Goal: Entertainment & Leisure: Browse casually

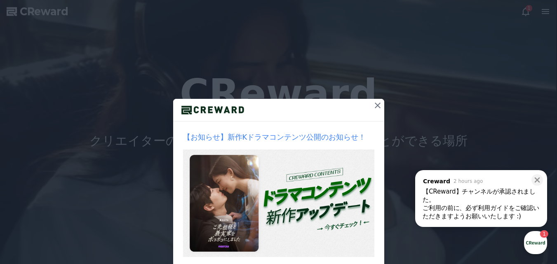
click at [376, 105] on icon at bounding box center [378, 106] width 10 height 10
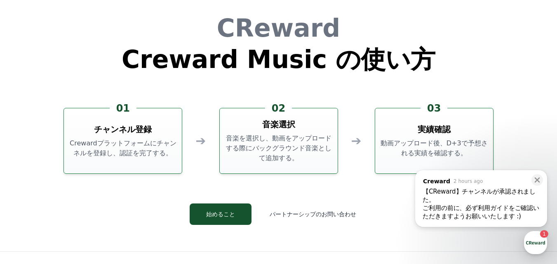
scroll to position [2235, 0]
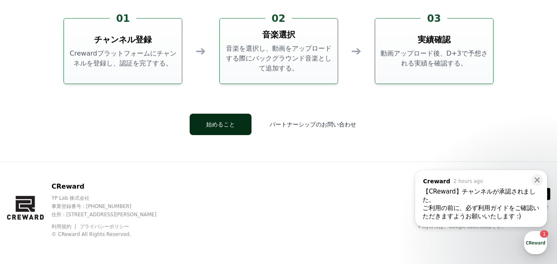
click at [241, 125] on button "始めること" at bounding box center [221, 124] width 62 height 21
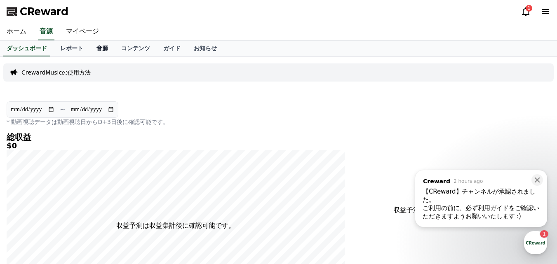
click at [90, 50] on link "音源" at bounding box center [102, 49] width 25 height 16
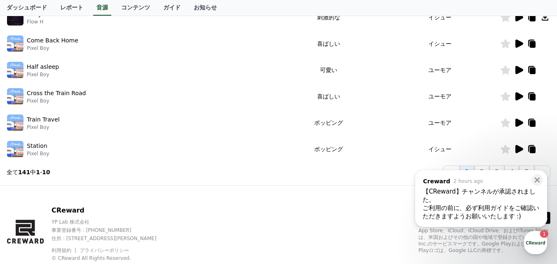
scroll to position [289, 0]
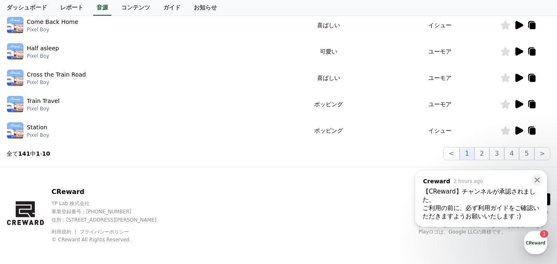
click at [519, 103] on icon at bounding box center [520, 104] width 8 height 8
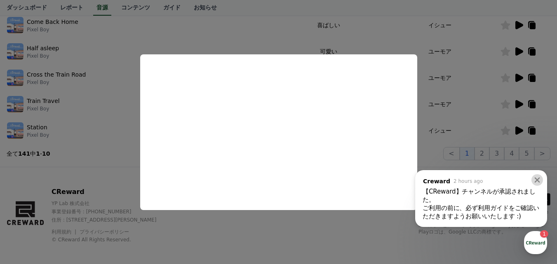
click at [537, 181] on icon at bounding box center [537, 180] width 5 height 5
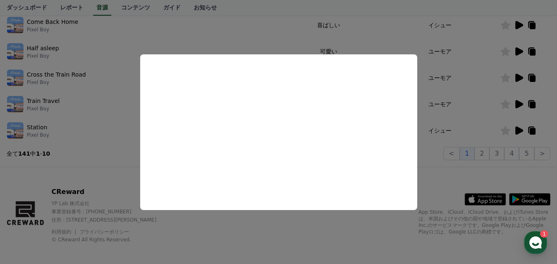
click at [517, 130] on button "close modal" at bounding box center [278, 132] width 557 height 264
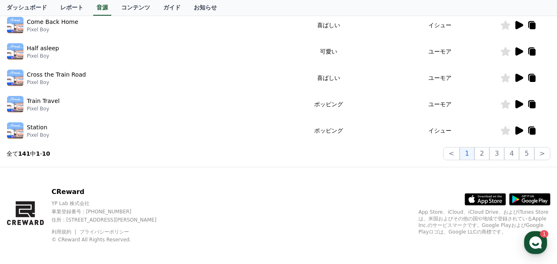
click at [516, 130] on icon at bounding box center [520, 131] width 8 height 8
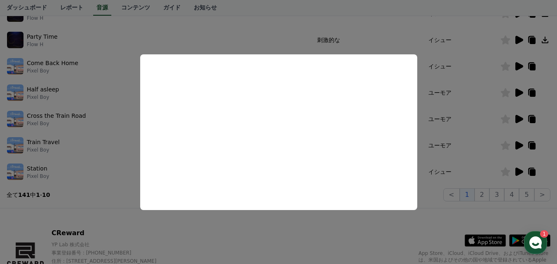
scroll to position [206, 0]
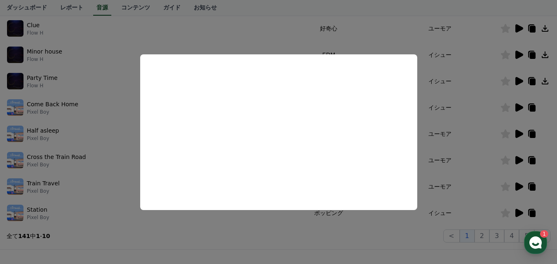
click at [469, 134] on button "close modal" at bounding box center [278, 132] width 557 height 264
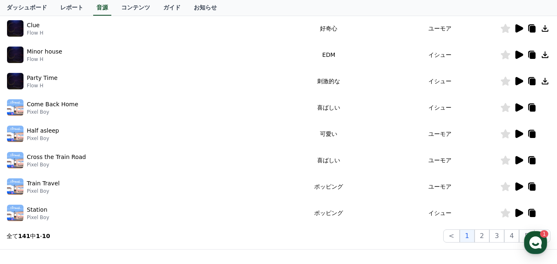
click at [518, 83] on icon at bounding box center [520, 81] width 8 height 8
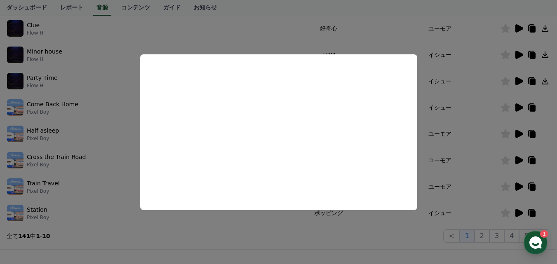
click at [458, 94] on button "close modal" at bounding box center [278, 132] width 557 height 264
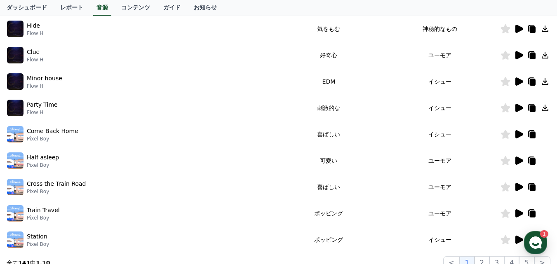
scroll to position [165, 0]
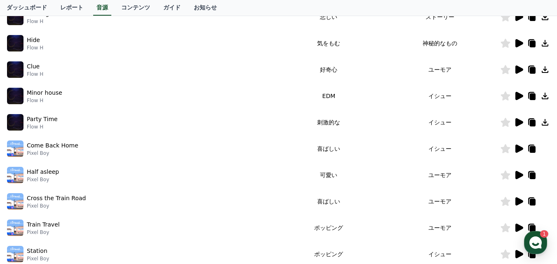
click at [516, 69] on icon at bounding box center [520, 70] width 8 height 8
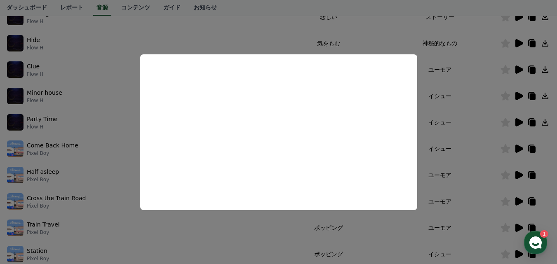
click at [469, 106] on button "close modal" at bounding box center [278, 132] width 557 height 264
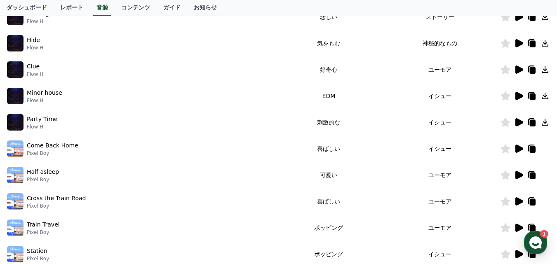
click at [543, 69] on icon at bounding box center [545, 70] width 10 height 10
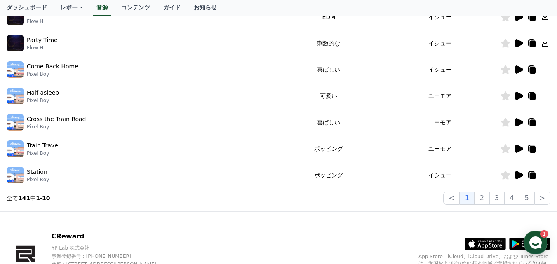
scroll to position [247, 0]
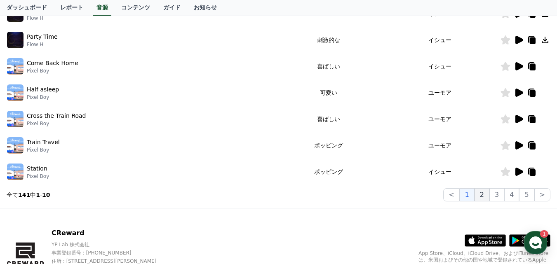
click at [489, 198] on button "2" at bounding box center [482, 195] width 15 height 13
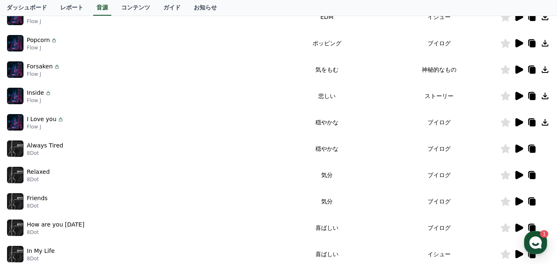
scroll to position [124, 0]
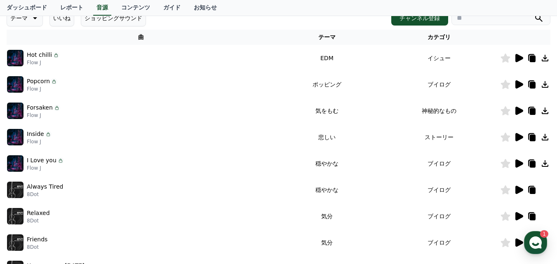
click at [517, 85] on icon at bounding box center [520, 84] width 8 height 8
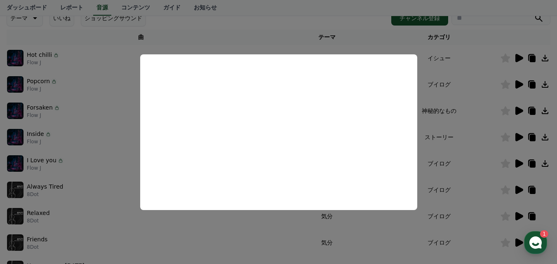
click at [479, 91] on button "close modal" at bounding box center [278, 132] width 557 height 264
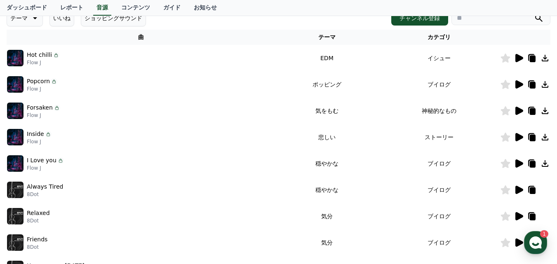
click at [518, 85] on icon at bounding box center [520, 84] width 8 height 8
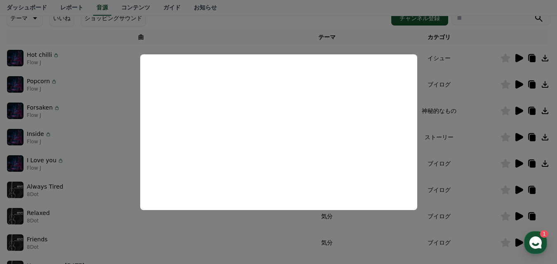
click at [467, 103] on button "close modal" at bounding box center [278, 132] width 557 height 264
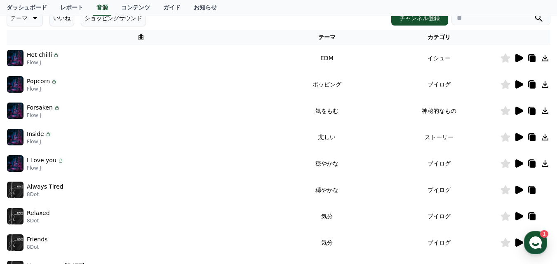
click at [543, 85] on icon at bounding box center [545, 85] width 10 height 10
